Goal: Task Accomplishment & Management: Use online tool/utility

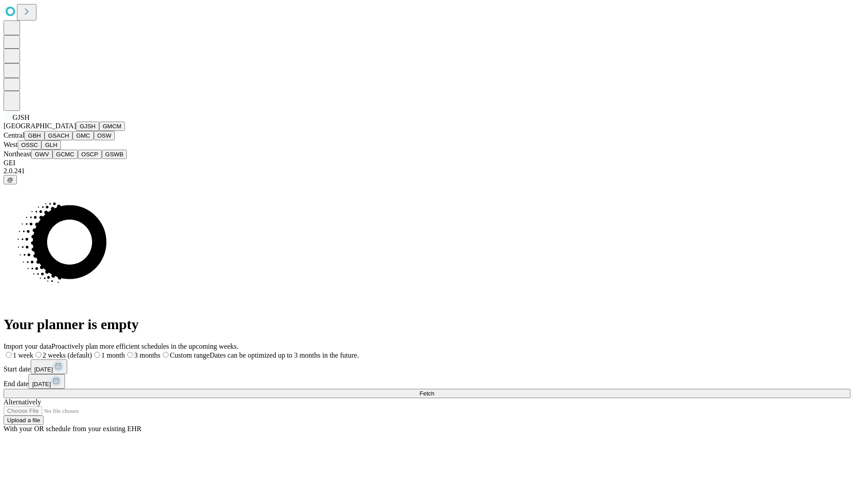
click at [76, 131] on button "GJSH" at bounding box center [87, 125] width 23 height 9
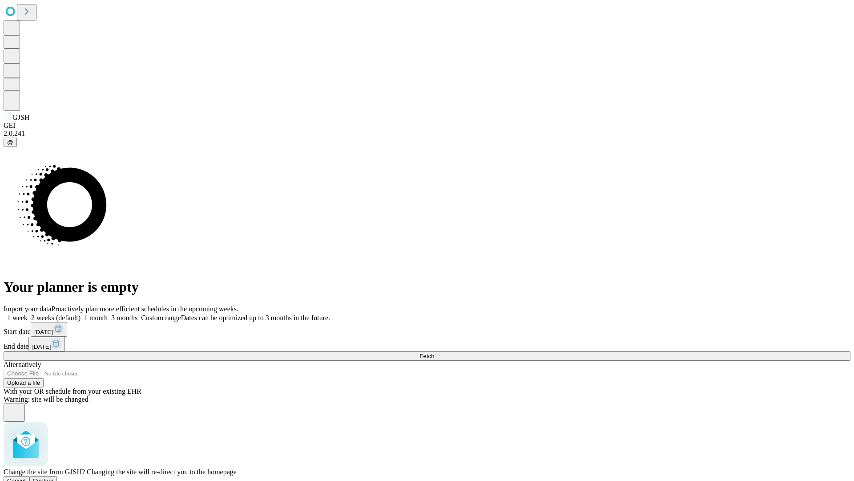
click at [54, 477] on span "Confirm" at bounding box center [43, 480] width 21 height 7
click at [108, 314] on label "1 month" at bounding box center [94, 318] width 27 height 8
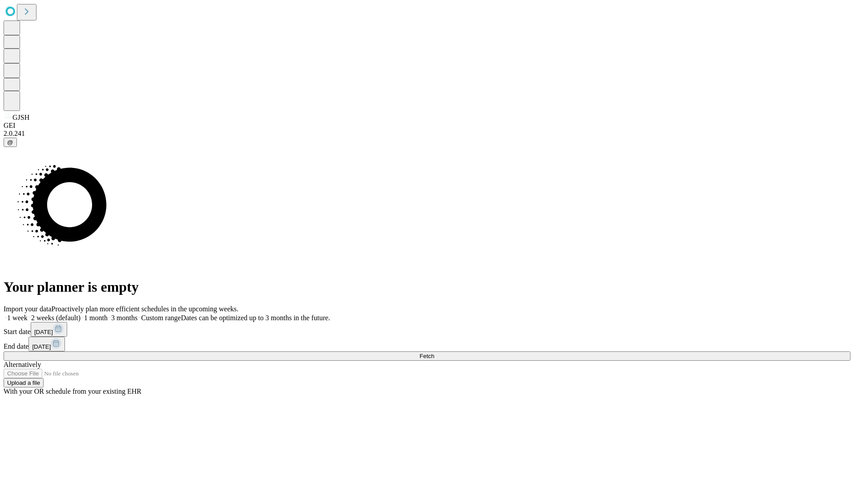
click at [434, 352] on span "Fetch" at bounding box center [427, 355] width 15 height 7
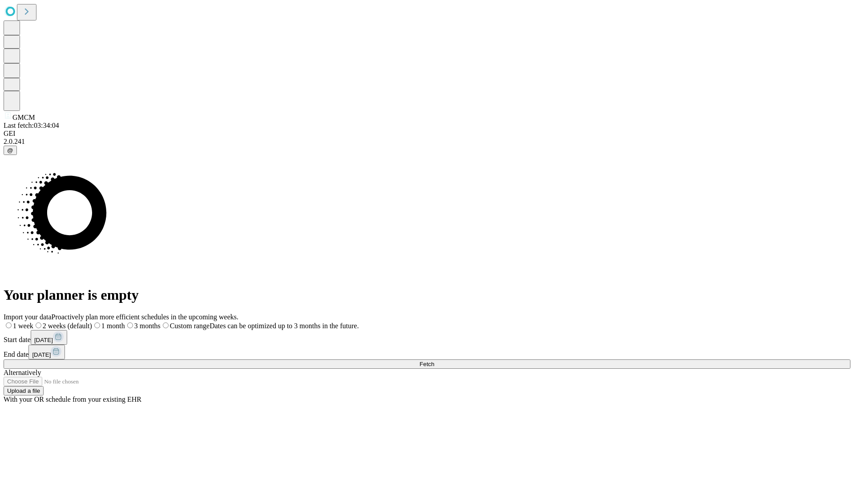
click at [125, 322] on label "1 month" at bounding box center [108, 326] width 33 height 8
click at [434, 360] on span "Fetch" at bounding box center [427, 363] width 15 height 7
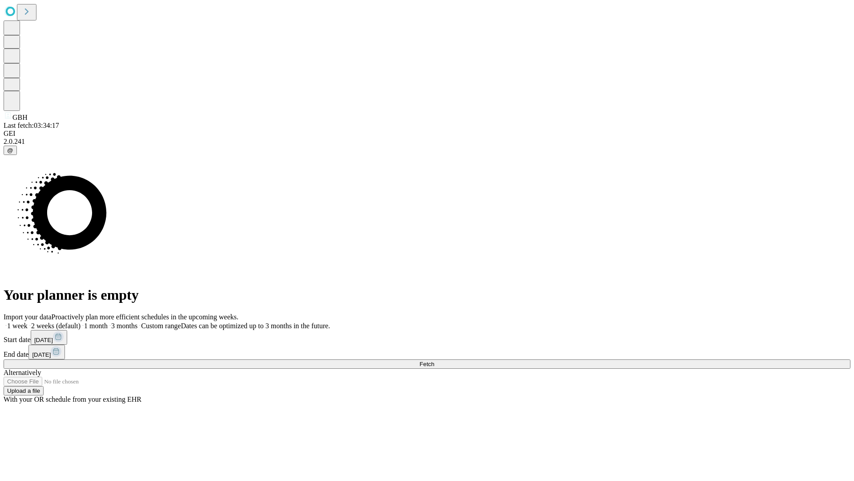
click at [108, 322] on label "1 month" at bounding box center [94, 326] width 27 height 8
click at [434, 360] on span "Fetch" at bounding box center [427, 363] width 15 height 7
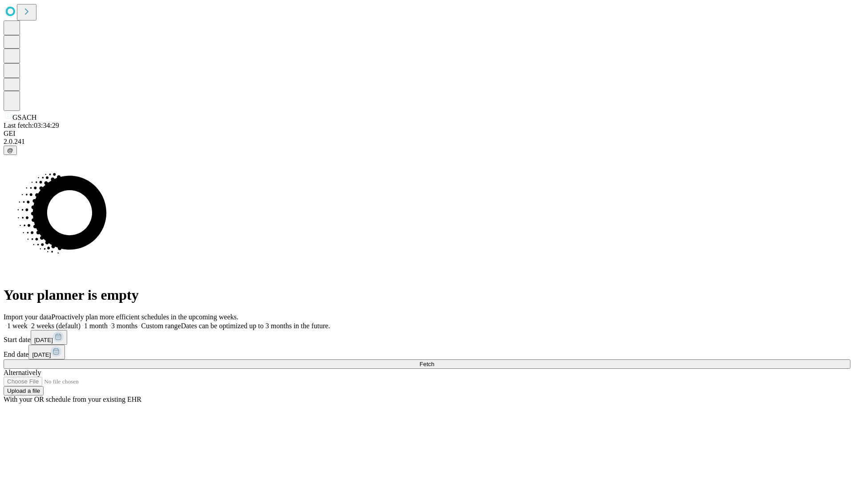
click at [434, 360] on span "Fetch" at bounding box center [427, 363] width 15 height 7
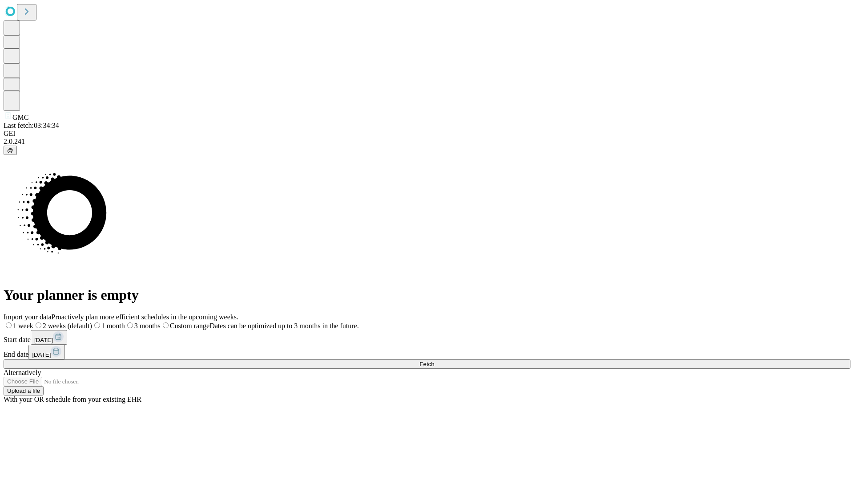
click at [125, 322] on label "1 month" at bounding box center [108, 326] width 33 height 8
click at [434, 360] on span "Fetch" at bounding box center [427, 363] width 15 height 7
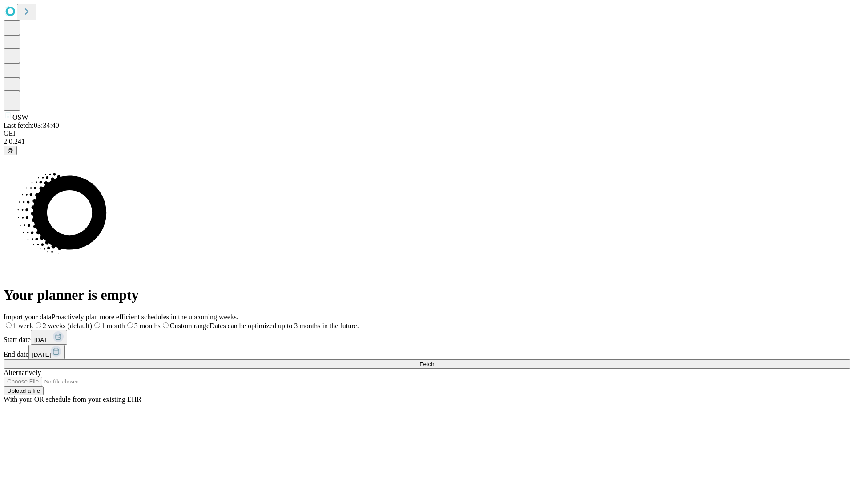
click at [125, 322] on label "1 month" at bounding box center [108, 326] width 33 height 8
click at [434, 360] on span "Fetch" at bounding box center [427, 363] width 15 height 7
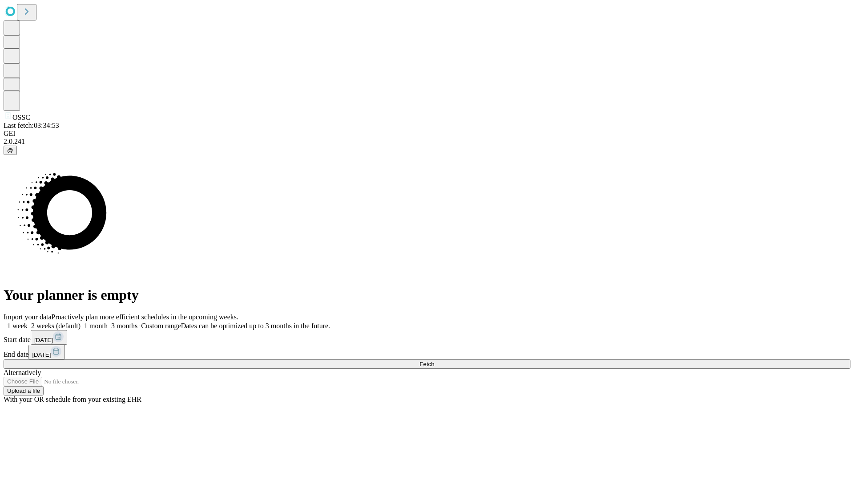
click at [108, 322] on label "1 month" at bounding box center [94, 326] width 27 height 8
click at [434, 360] on span "Fetch" at bounding box center [427, 363] width 15 height 7
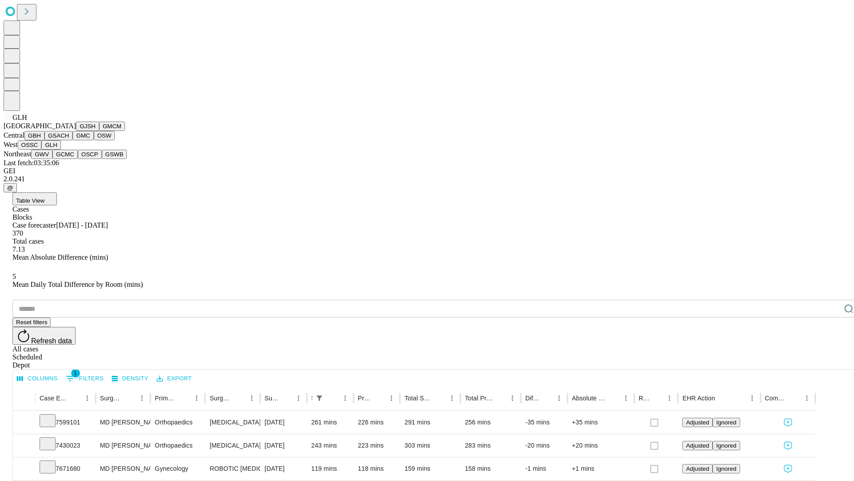
click at [53, 159] on button "GWV" at bounding box center [41, 154] width 21 height 9
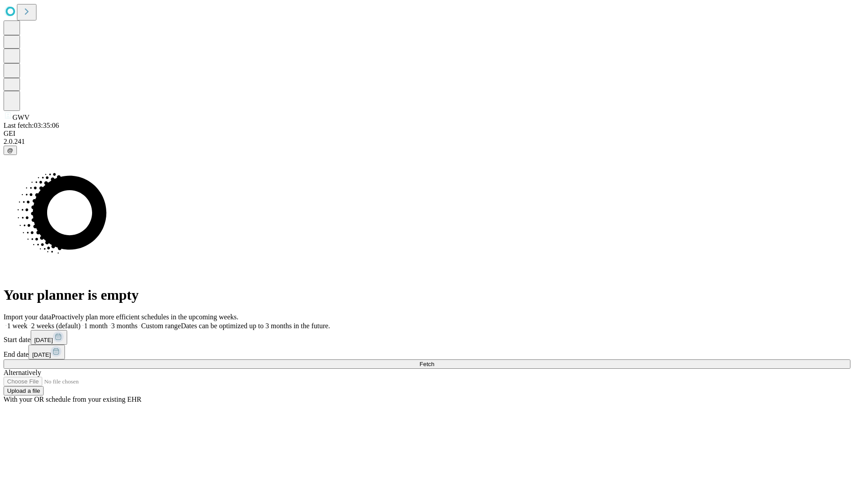
click at [108, 322] on label "1 month" at bounding box center [94, 326] width 27 height 8
click at [434, 360] on span "Fetch" at bounding box center [427, 363] width 15 height 7
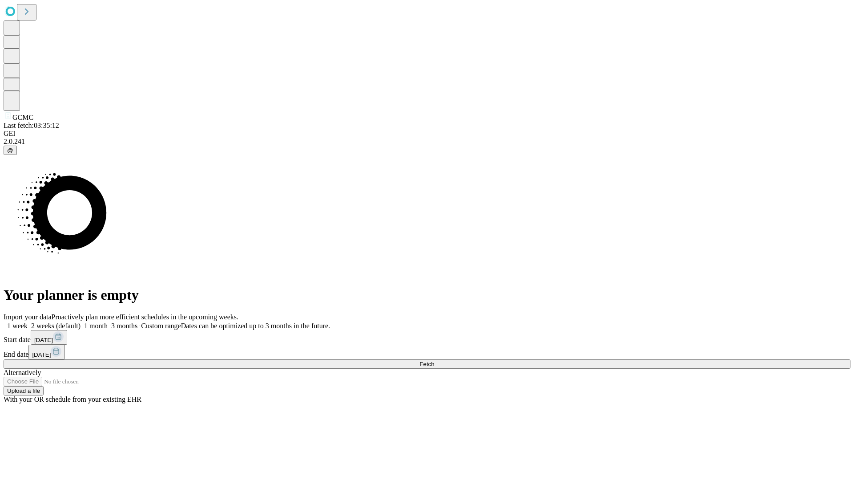
click at [108, 322] on label "1 month" at bounding box center [94, 326] width 27 height 8
click at [434, 360] on span "Fetch" at bounding box center [427, 363] width 15 height 7
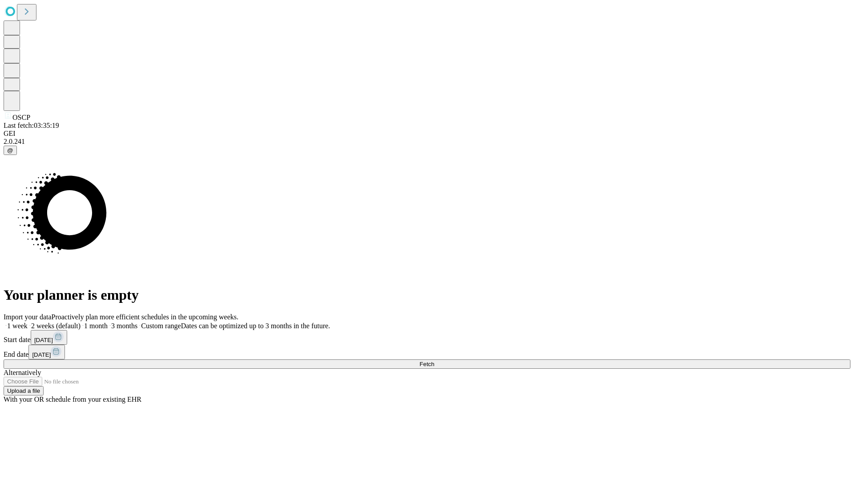
click at [108, 322] on label "1 month" at bounding box center [94, 326] width 27 height 8
click at [434, 360] on span "Fetch" at bounding box center [427, 363] width 15 height 7
